Goal: Information Seeking & Learning: Learn about a topic

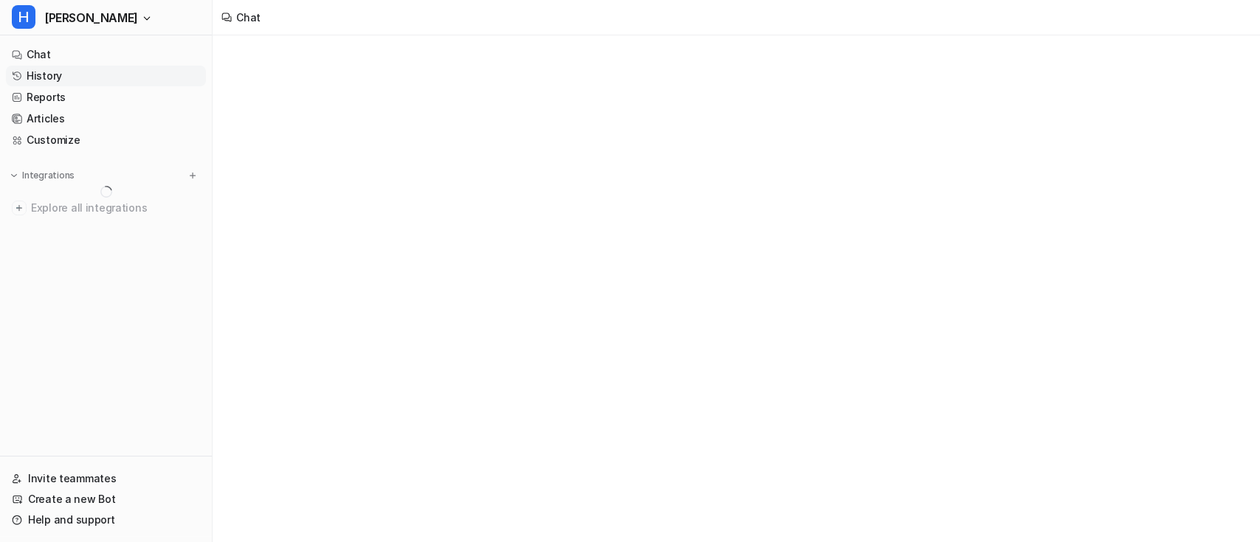
click at [103, 80] on link "History" at bounding box center [106, 76] width 200 height 21
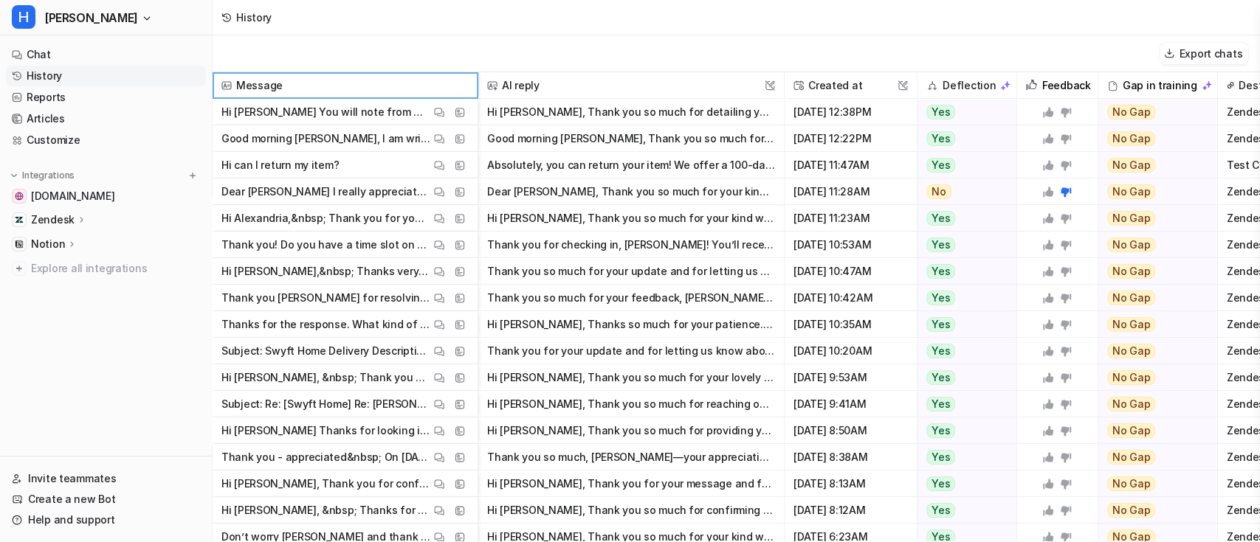
click at [392, 79] on span "Message" at bounding box center [344, 85] width 253 height 27
click at [69, 117] on link "Articles" at bounding box center [106, 118] width 200 height 21
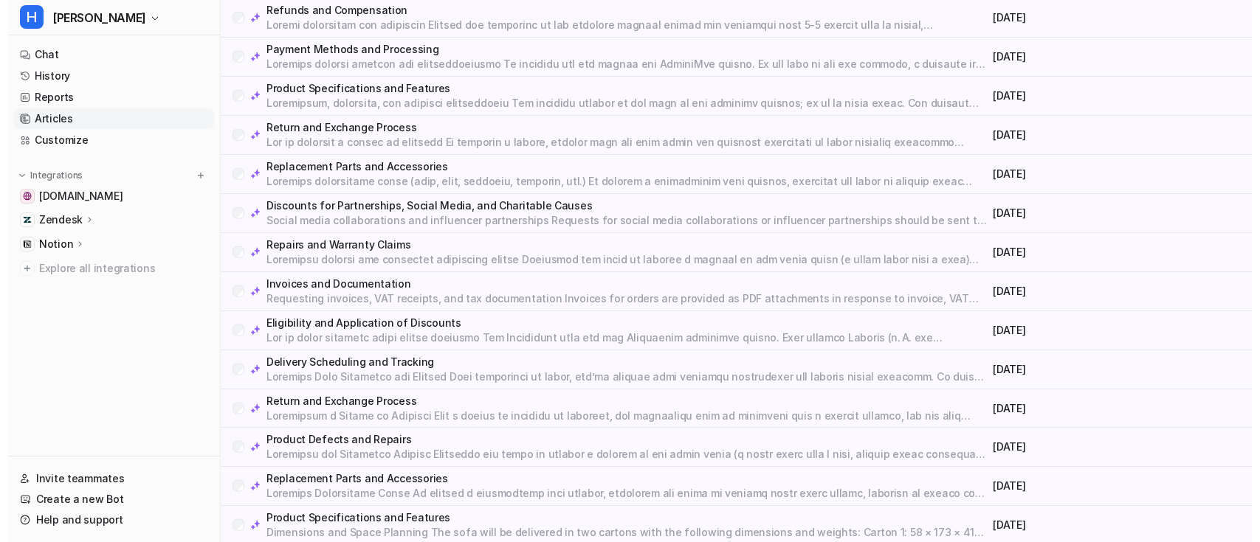
scroll to position [1588, 0]
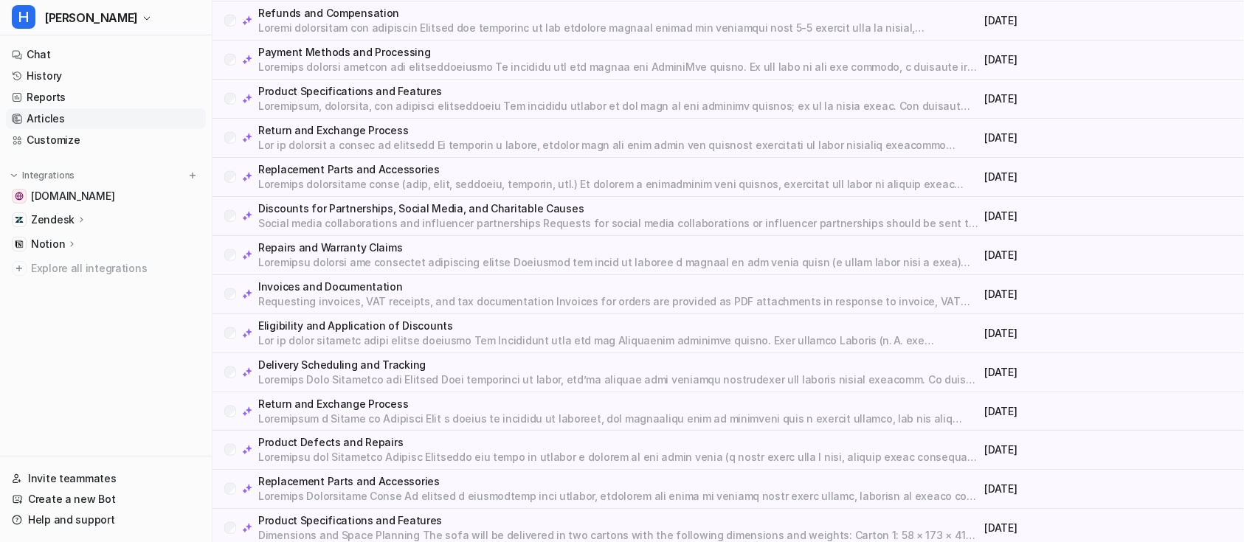
click at [337, 128] on p "Return and Exchange Process" at bounding box center [618, 130] width 721 height 15
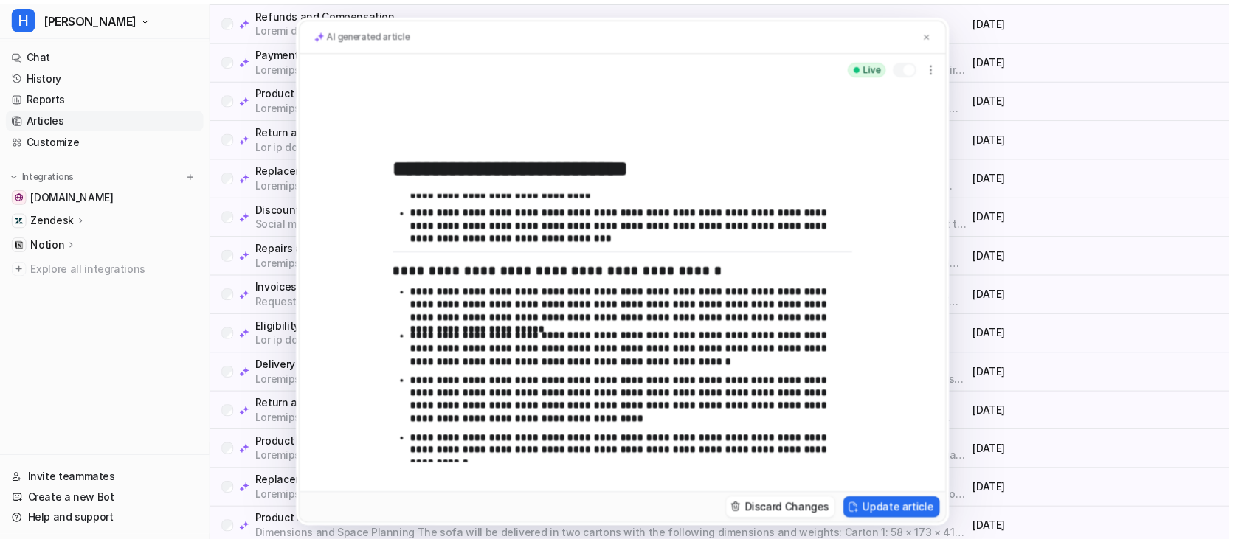
scroll to position [0, 0]
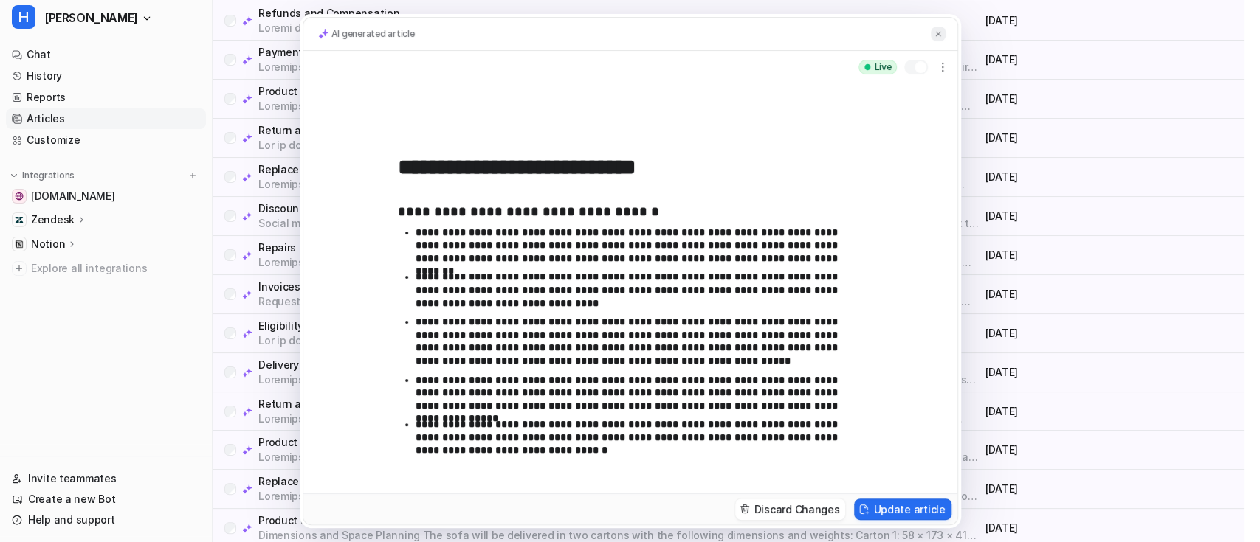
click at [936, 32] on img at bounding box center [938, 35] width 9 height 10
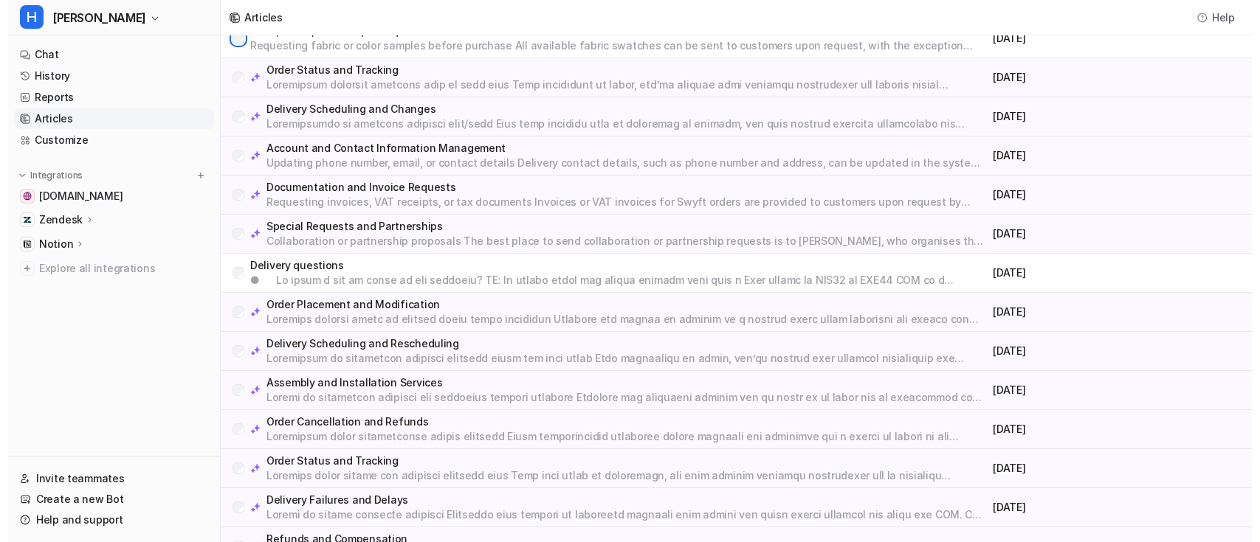
scroll to position [130, 0]
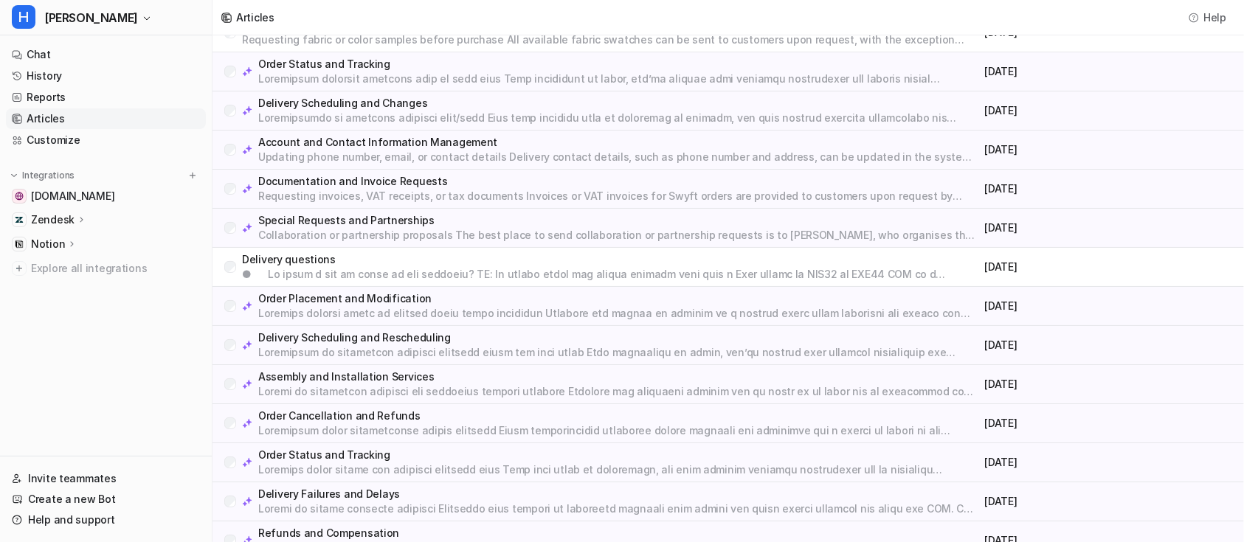
click at [435, 261] on p "Delivery questions" at bounding box center [610, 259] width 737 height 15
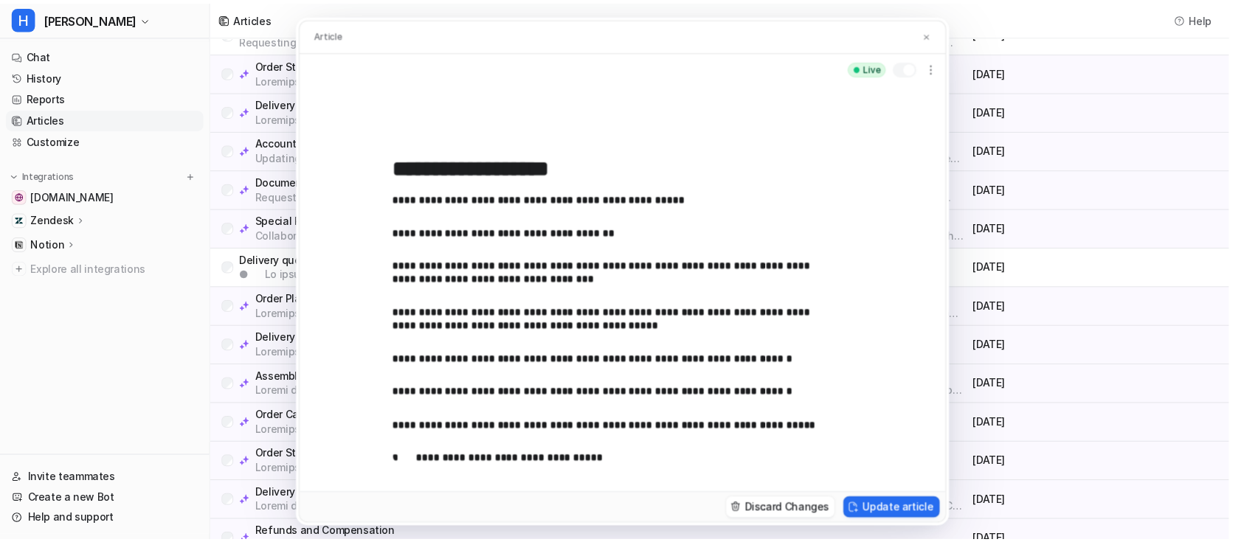
scroll to position [0, 0]
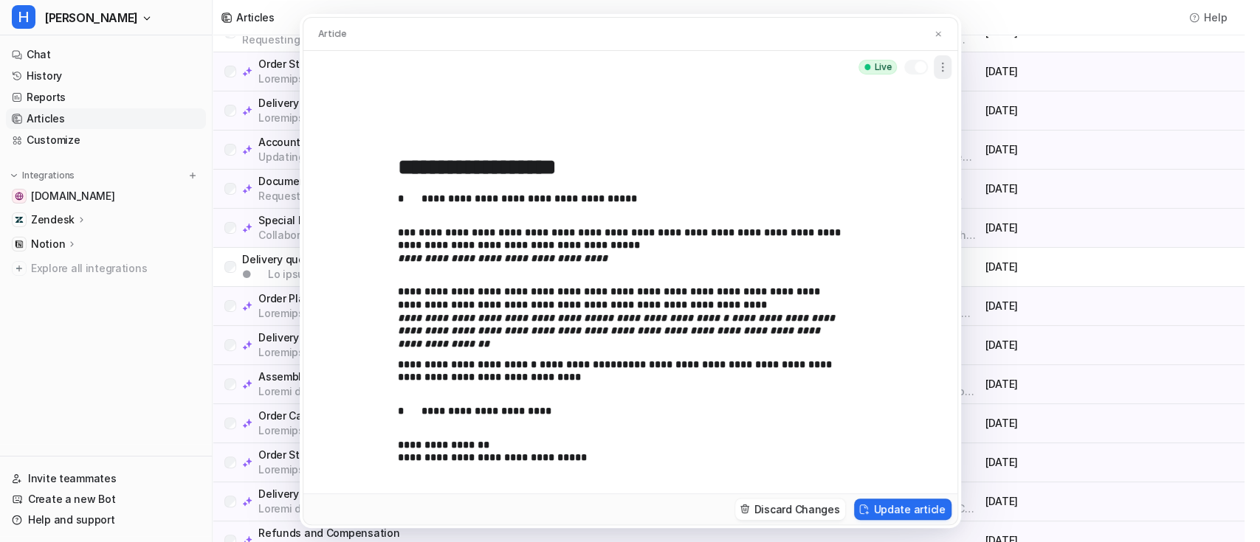
click at [942, 68] on icon "button" at bounding box center [942, 67] width 1 height 8
click at [740, 68] on div "Live Delete" at bounding box center [630, 67] width 654 height 32
click at [939, 31] on img at bounding box center [938, 35] width 9 height 10
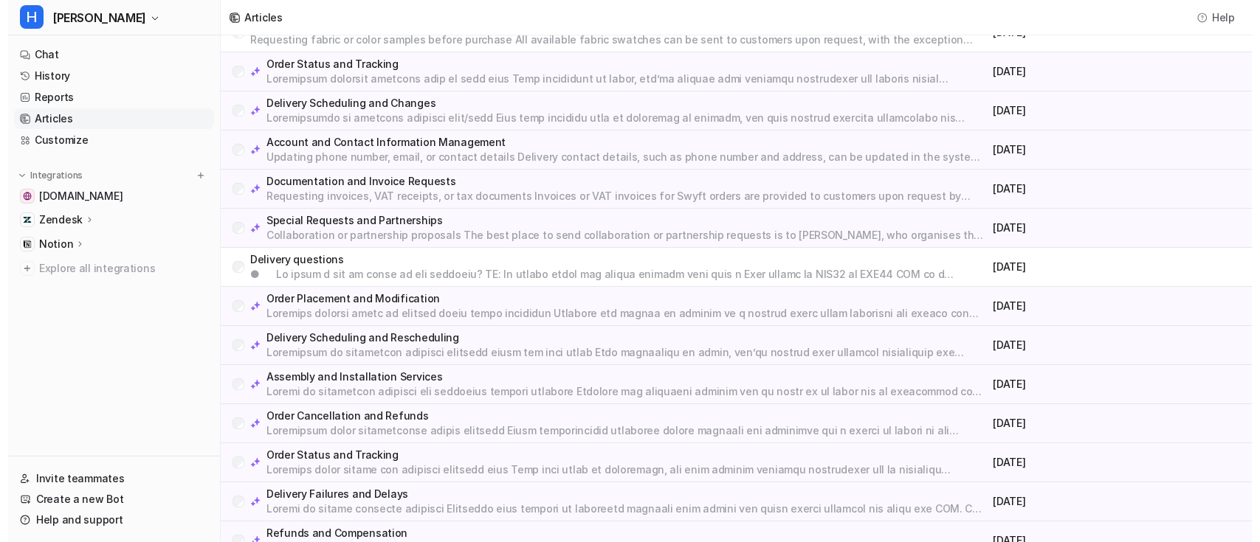
scroll to position [106, 0]
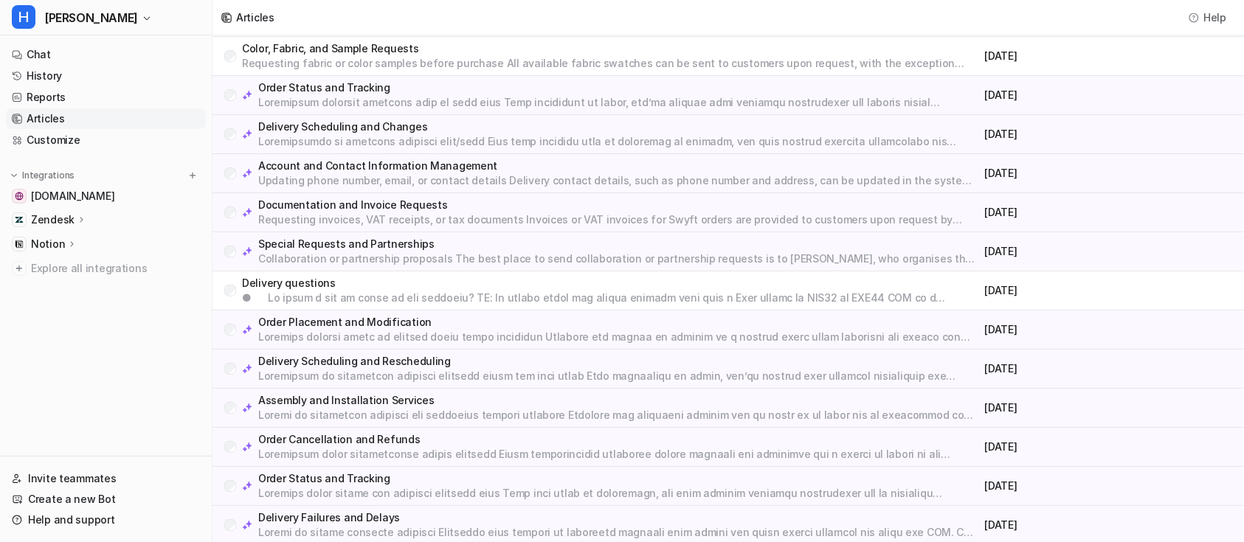
click at [478, 282] on p "Delivery questions" at bounding box center [610, 283] width 737 height 15
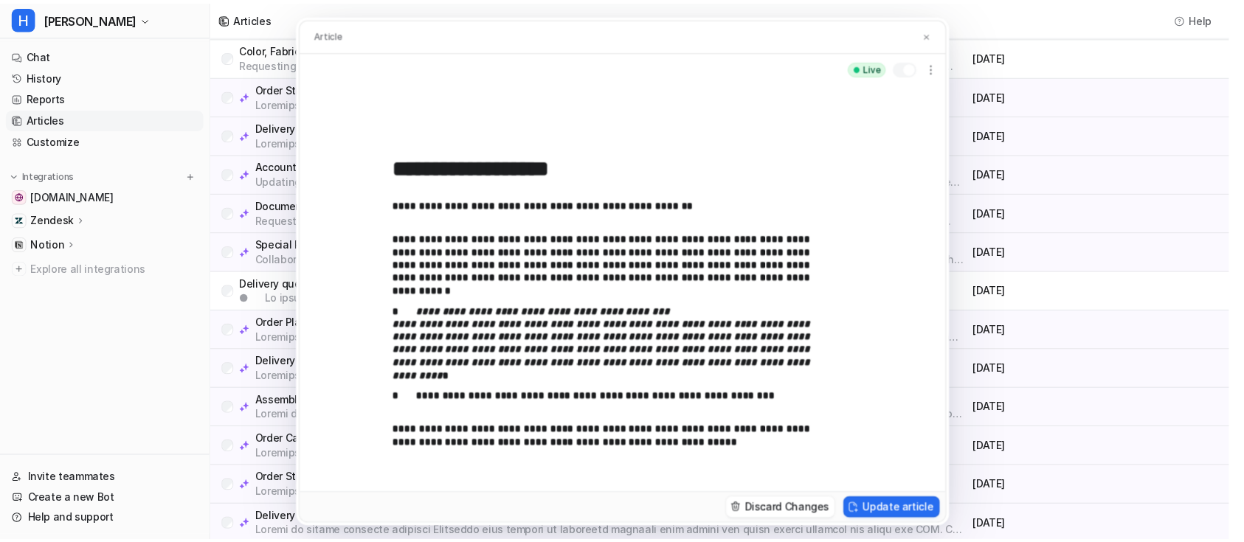
scroll to position [926, 0]
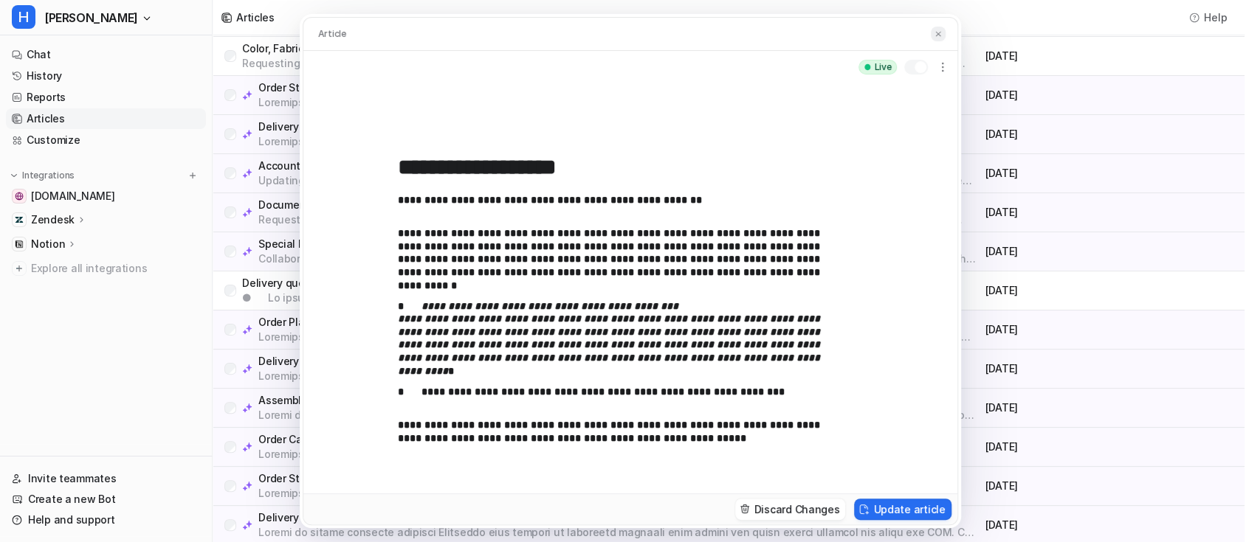
click at [937, 38] on img at bounding box center [938, 35] width 9 height 10
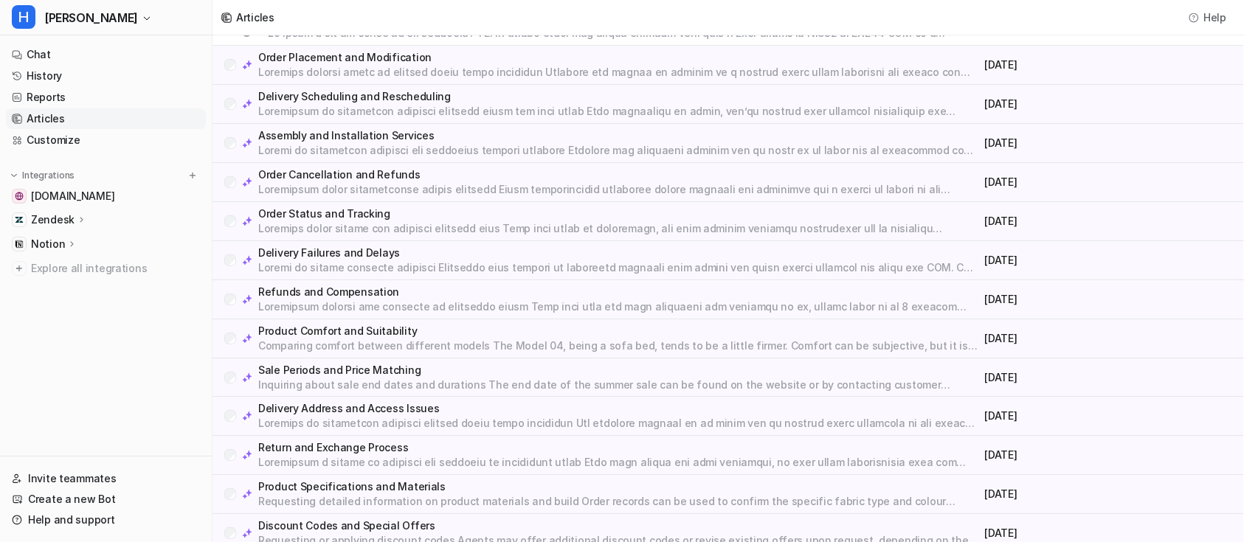
scroll to position [0, 0]
